Goal: Browse casually

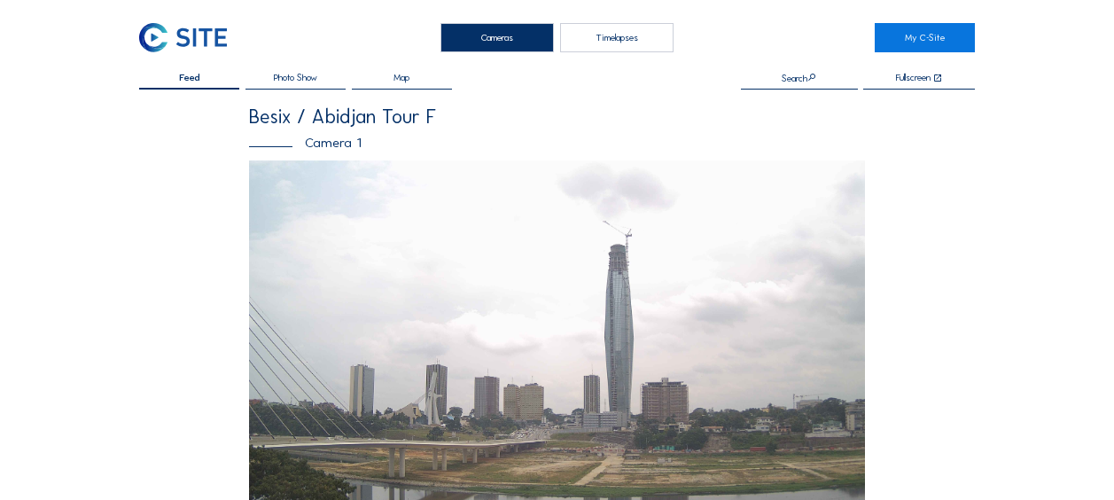
scroll to position [709, 0]
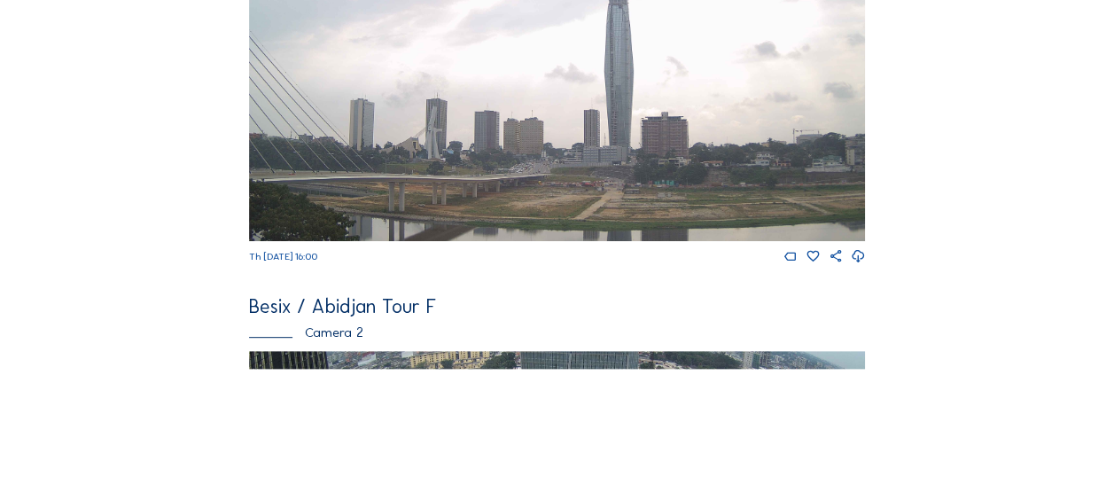
scroll to position [532, 0]
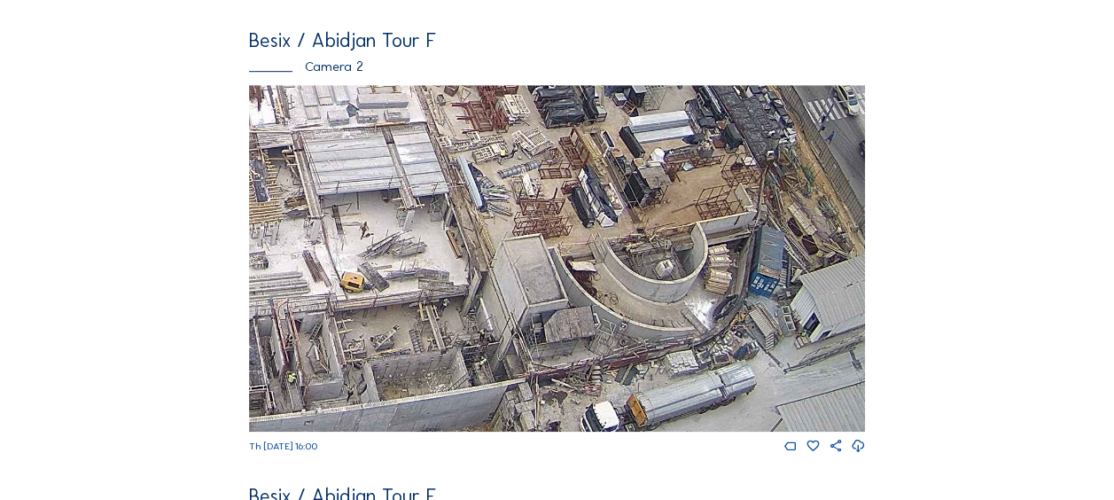
drag, startPoint x: 665, startPoint y: 356, endPoint x: 629, endPoint y: 219, distance: 141.9
click at [629, 219] on img at bounding box center [557, 258] width 616 height 347
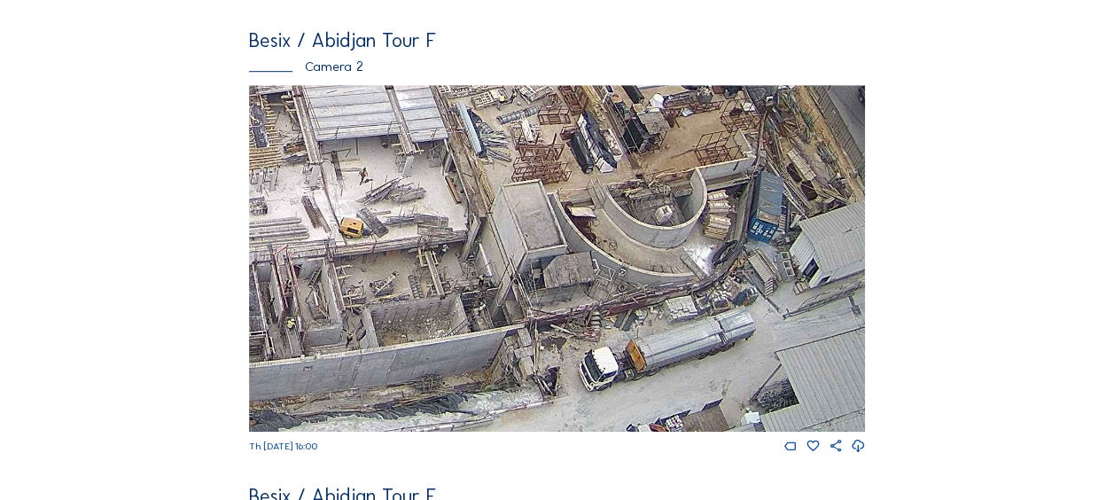
drag, startPoint x: 380, startPoint y: 327, endPoint x: 533, endPoint y: 295, distance: 155.7
click at [532, 294] on img at bounding box center [557, 258] width 616 height 347
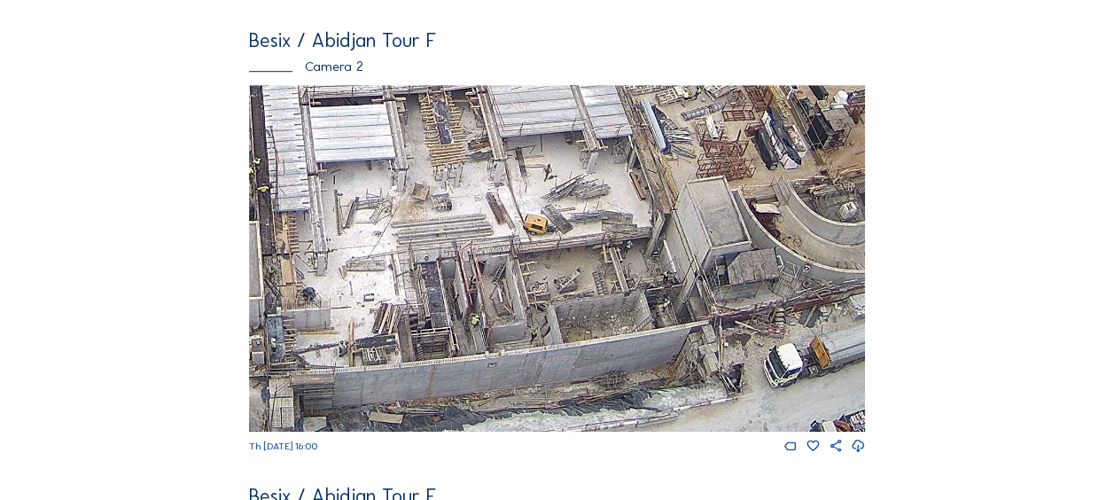
drag, startPoint x: 374, startPoint y: 371, endPoint x: 525, endPoint y: 314, distance: 161.3
click at [521, 316] on img at bounding box center [557, 258] width 616 height 347
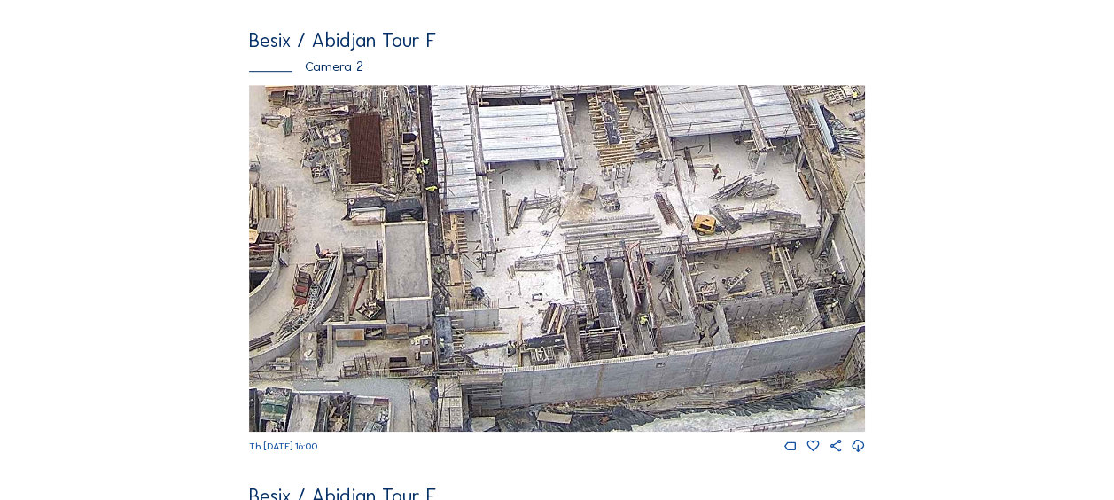
drag, startPoint x: 457, startPoint y: 337, endPoint x: 624, endPoint y: 296, distance: 171.5
click at [624, 296] on img at bounding box center [557, 258] width 616 height 347
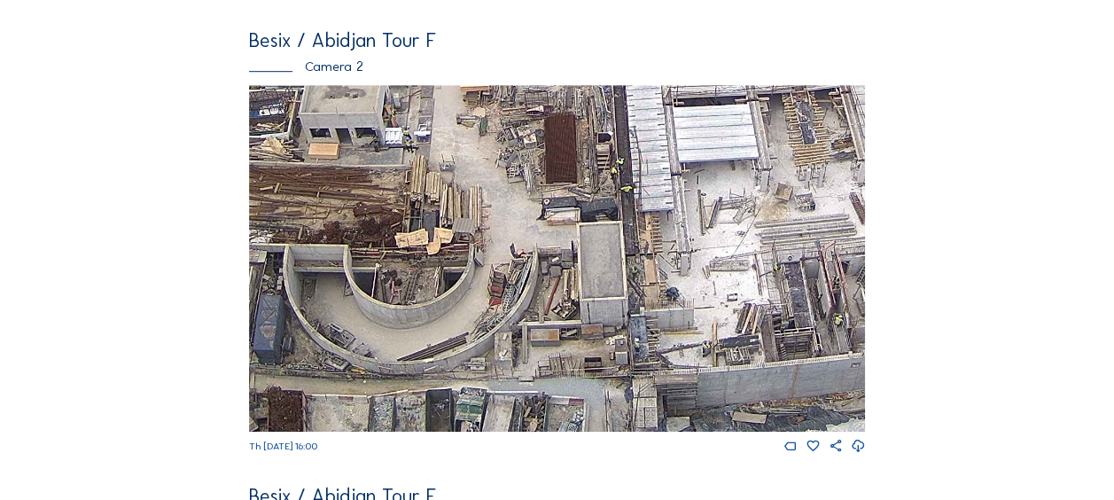
drag, startPoint x: 435, startPoint y: 354, endPoint x: 584, endPoint y: 312, distance: 154.6
click at [584, 312] on img at bounding box center [557, 258] width 616 height 347
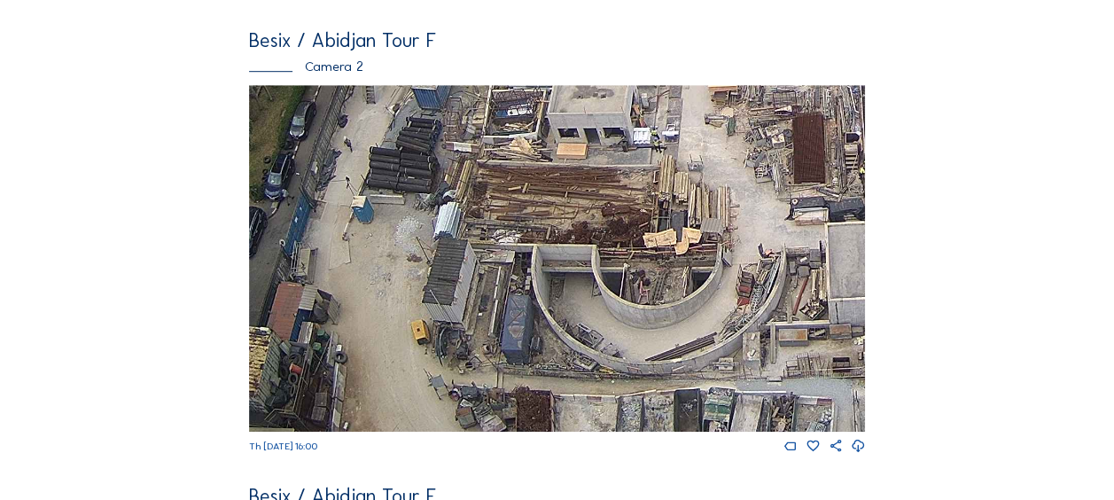
drag, startPoint x: 472, startPoint y: 353, endPoint x: 620, endPoint y: 312, distance: 153.5
click at [620, 313] on img at bounding box center [557, 258] width 616 height 347
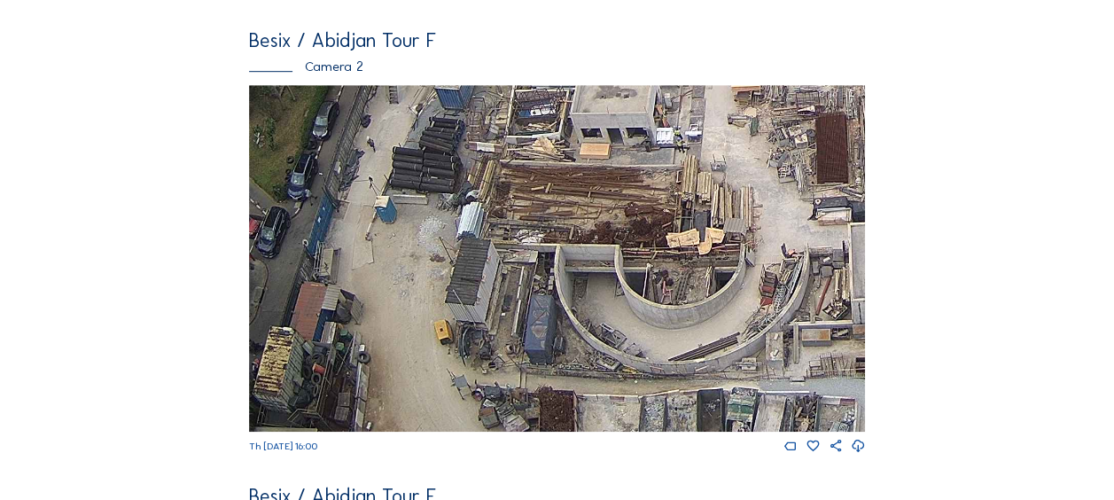
click at [486, 252] on img at bounding box center [557, 258] width 616 height 347
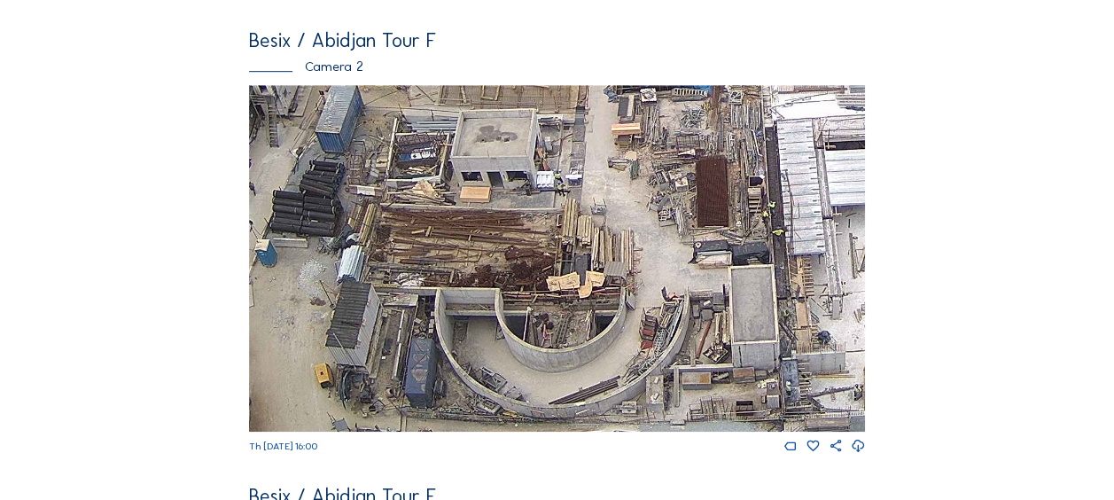
drag, startPoint x: 487, startPoint y: 252, endPoint x: 355, endPoint y: 300, distance: 140.5
click at [355, 300] on img at bounding box center [557, 258] width 616 height 347
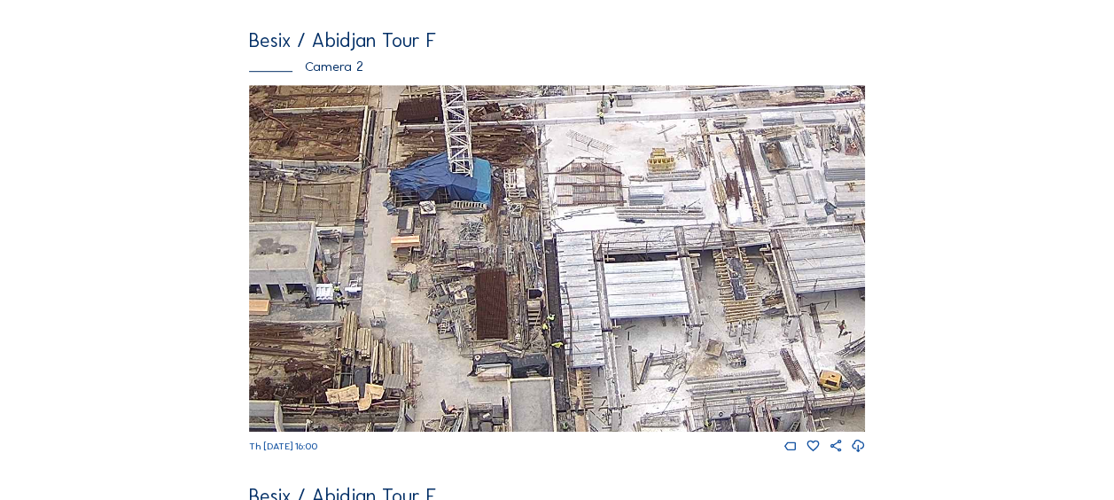
drag, startPoint x: 695, startPoint y: 181, endPoint x: 448, endPoint y: 294, distance: 271.3
click at [450, 294] on img at bounding box center [557, 258] width 616 height 347
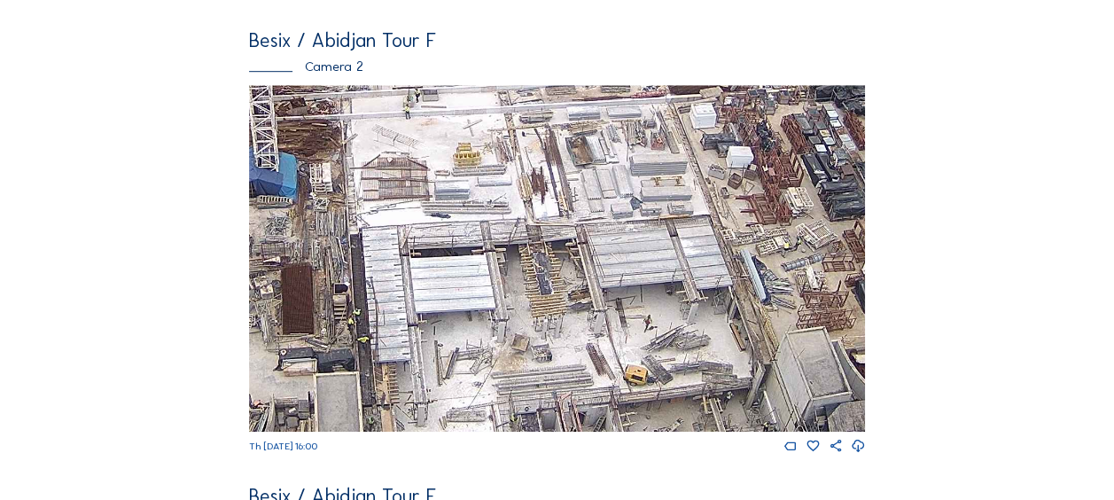
drag, startPoint x: 617, startPoint y: 268, endPoint x: 530, endPoint y: 269, distance: 86.9
click at [458, 253] on img at bounding box center [557, 258] width 616 height 347
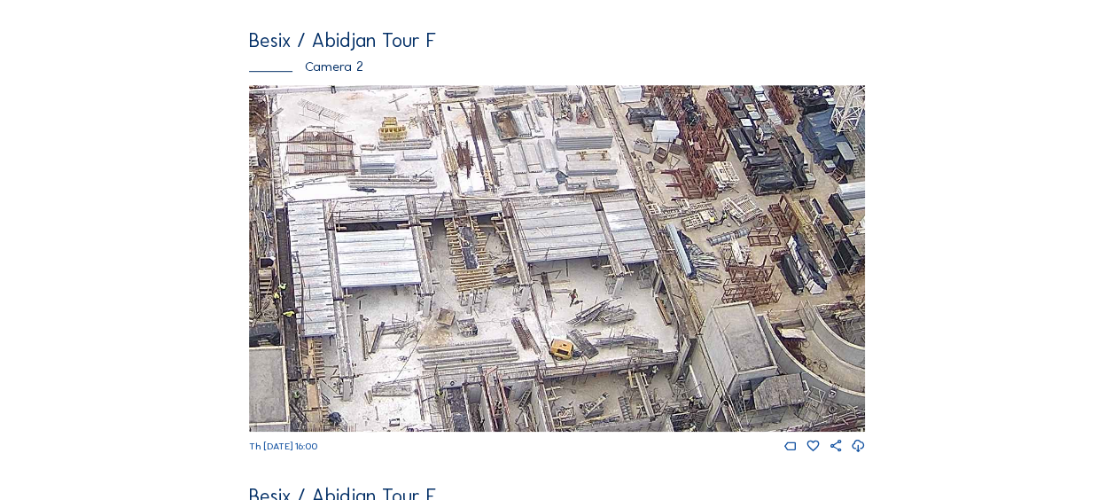
drag, startPoint x: 516, startPoint y: 263, endPoint x: 479, endPoint y: 254, distance: 38.3
click at [463, 239] on img at bounding box center [557, 258] width 616 height 347
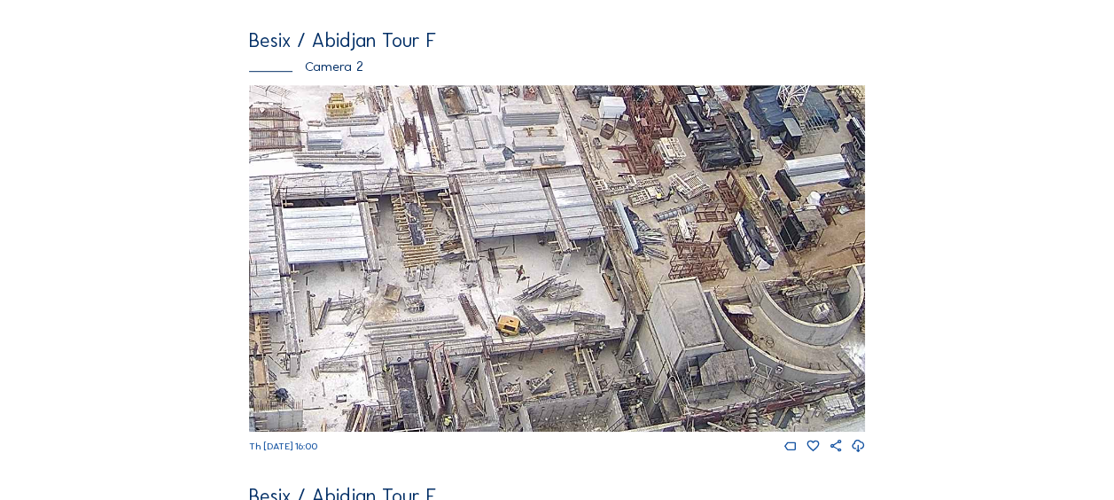
drag, startPoint x: 530, startPoint y: 296, endPoint x: 427, endPoint y: 213, distance: 132.3
click at [427, 213] on img at bounding box center [557, 258] width 616 height 347
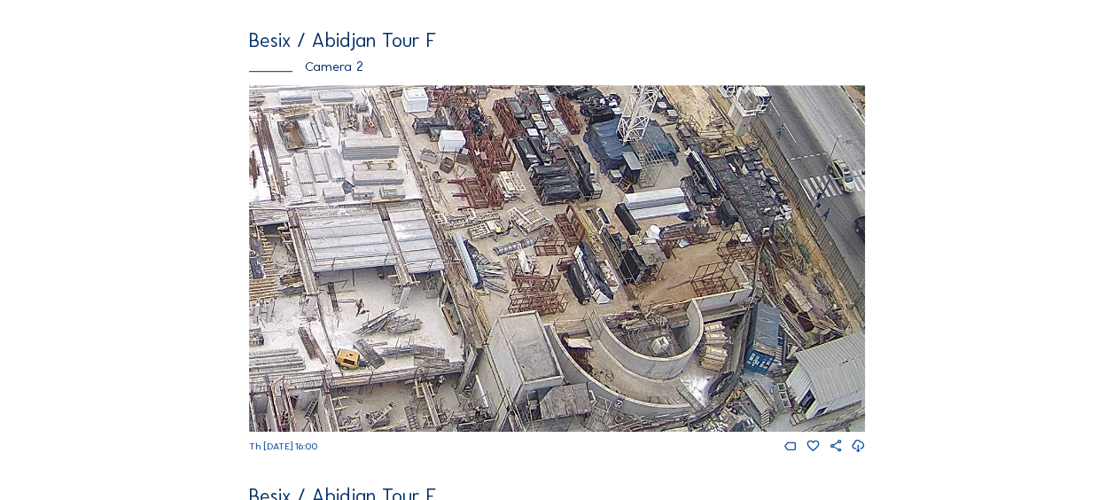
drag, startPoint x: 555, startPoint y: 167, endPoint x: 508, endPoint y: 289, distance: 131.0
click at [508, 289] on img at bounding box center [557, 258] width 616 height 347
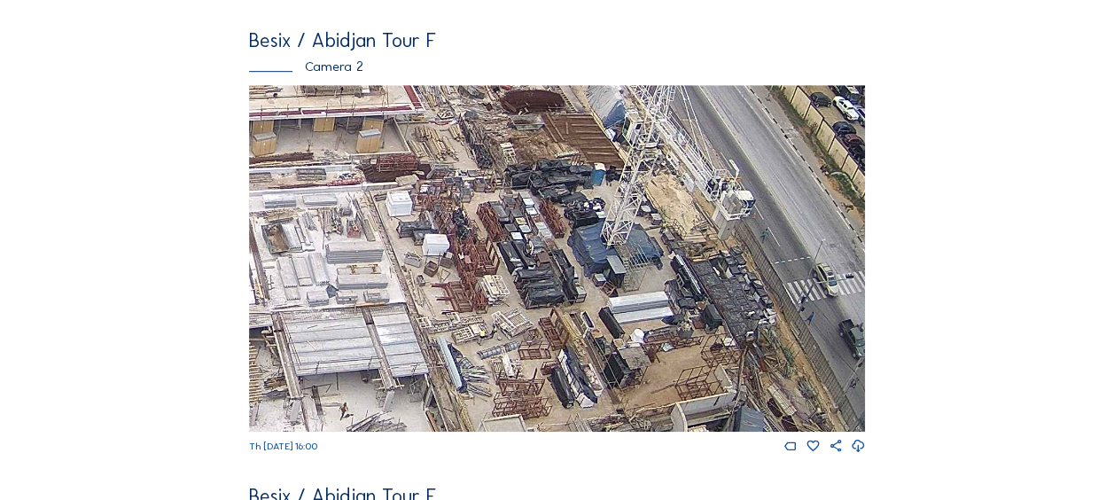
drag, startPoint x: 555, startPoint y: 167, endPoint x: 539, endPoint y: 267, distance: 101.4
click at [539, 267] on img at bounding box center [557, 258] width 616 height 347
